Goal: Find specific page/section: Find specific page/section

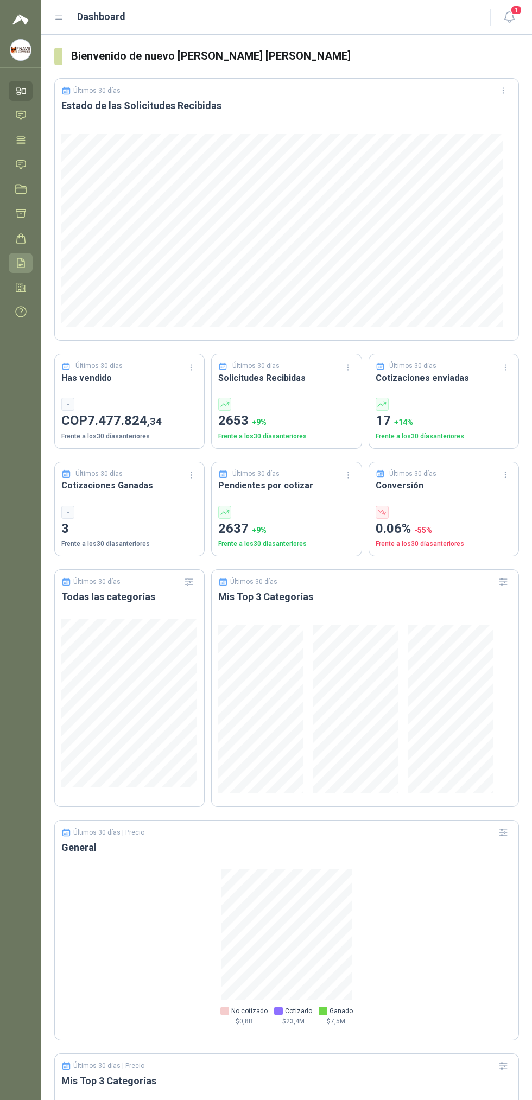
click at [21, 263] on icon at bounding box center [20, 262] width 11 height 11
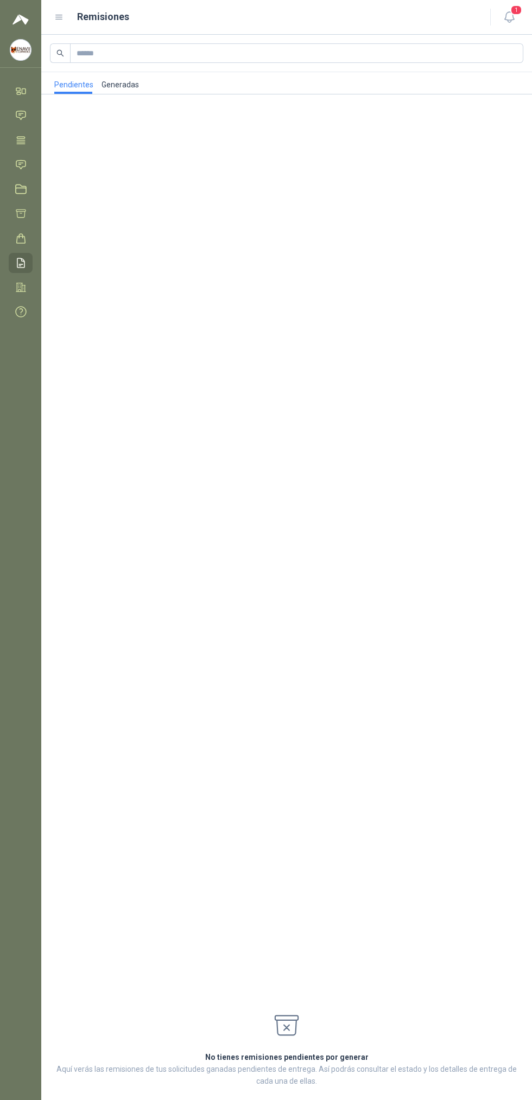
click at [110, 84] on link "Generadas" at bounding box center [120, 83] width 38 height 22
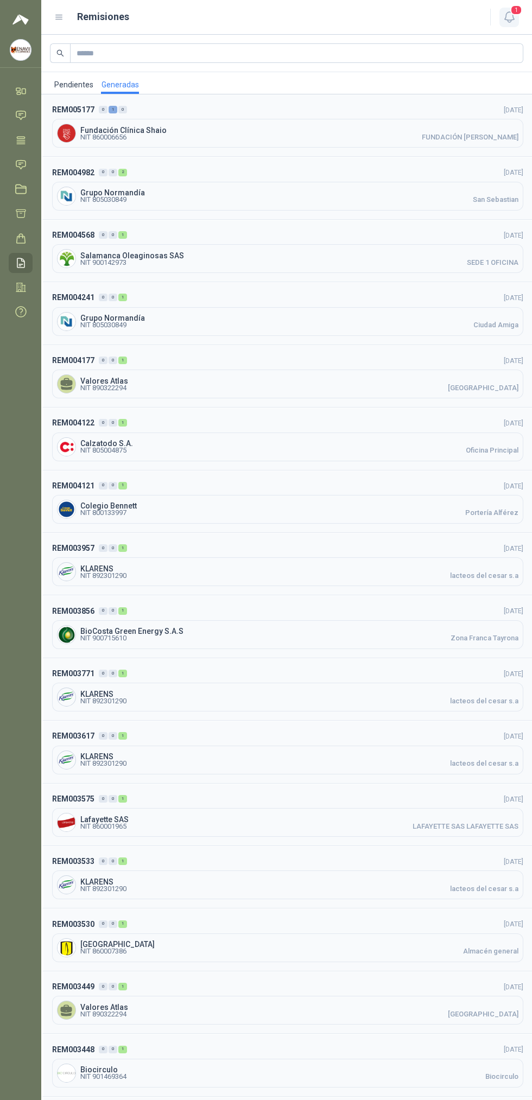
click at [504, 20] on icon "button" at bounding box center [509, 17] width 14 height 14
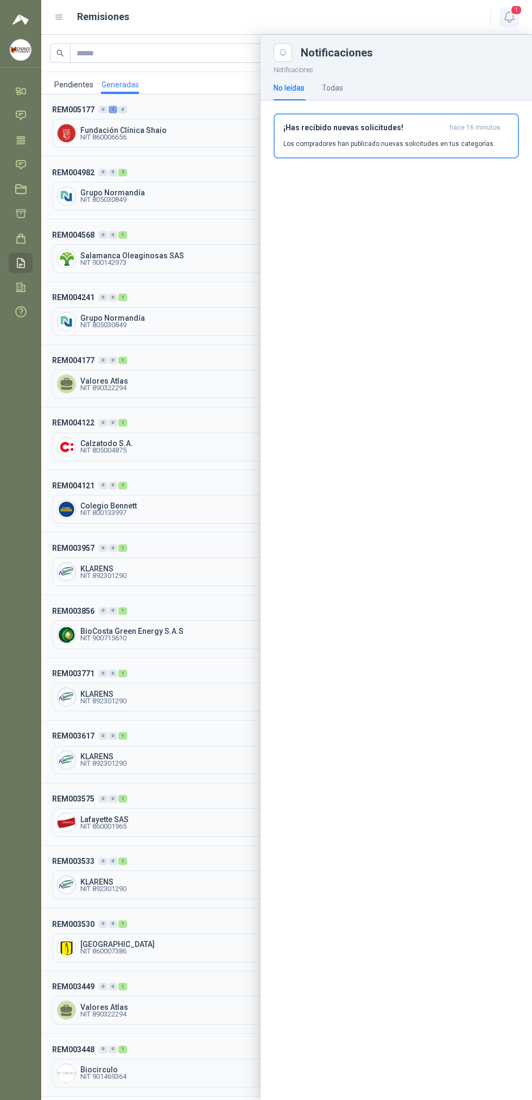
click at [502, 17] on icon "button" at bounding box center [509, 17] width 14 height 14
